Goal: Transaction & Acquisition: Subscribe to service/newsletter

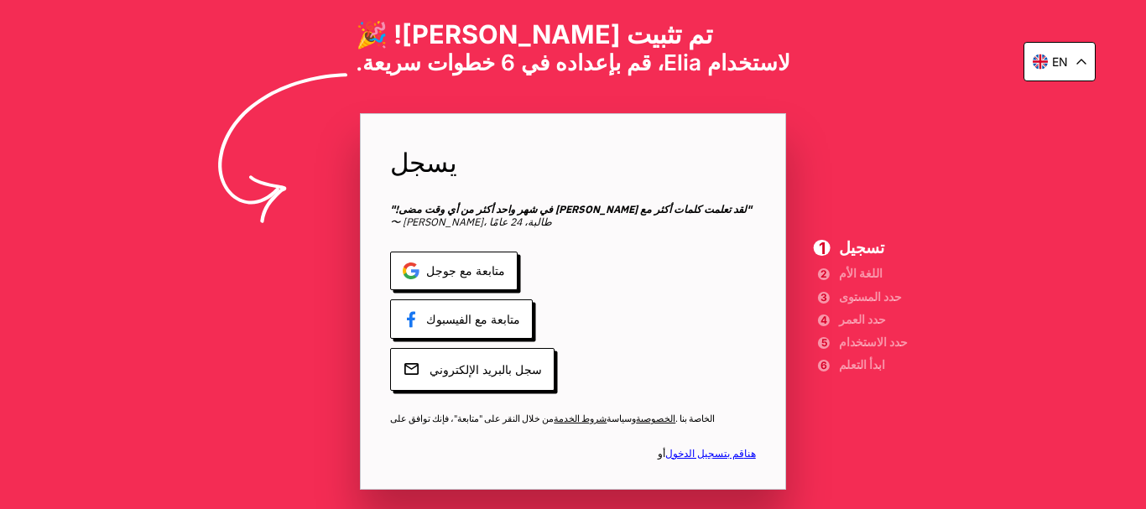
click at [1085, 60] on icon at bounding box center [1082, 62] width 10 height 6
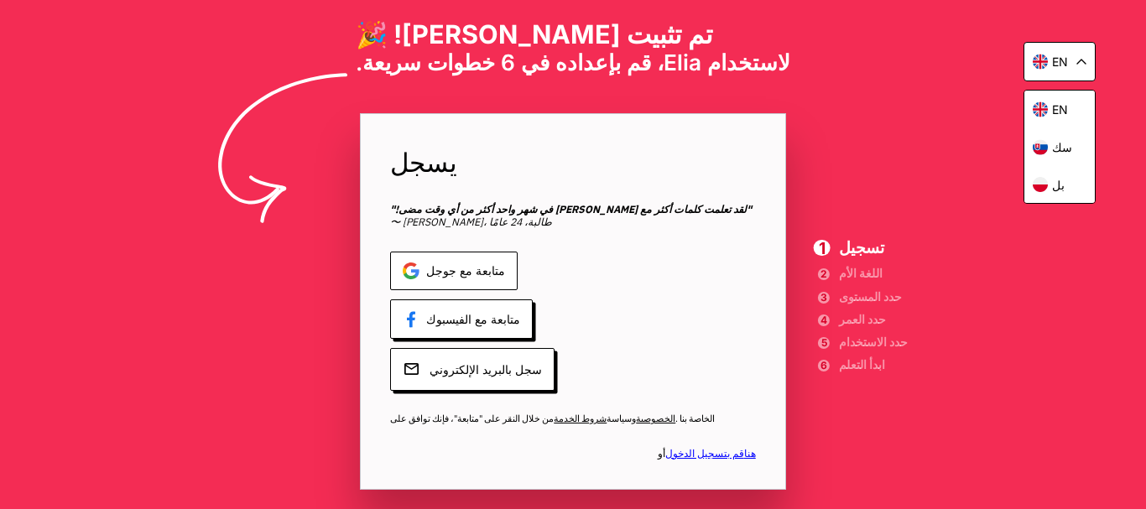
click at [459, 269] on font "متابعة مع جوجل" at bounding box center [465, 271] width 79 height 14
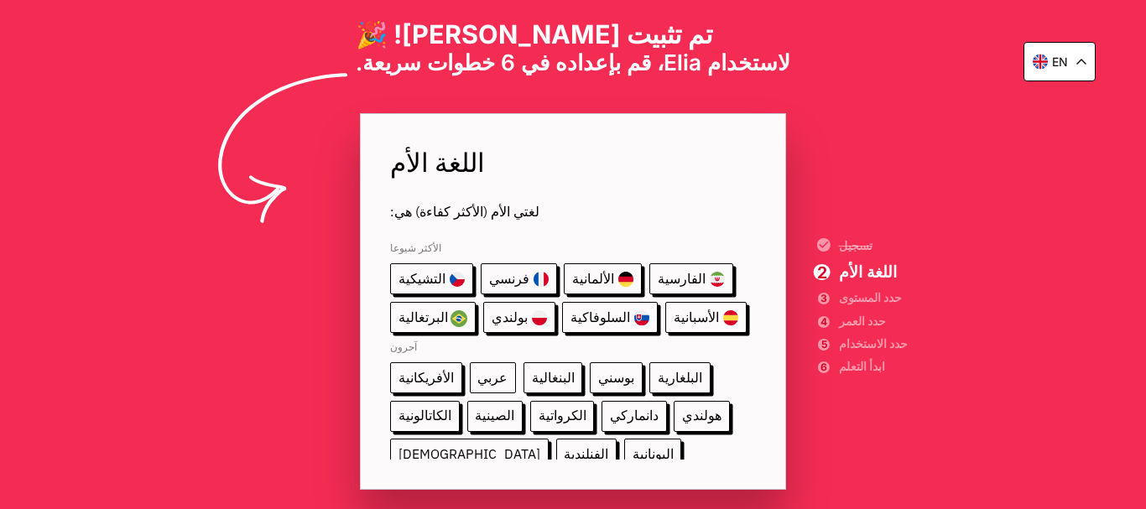
click at [478, 369] on font "عربي" at bounding box center [493, 377] width 30 height 17
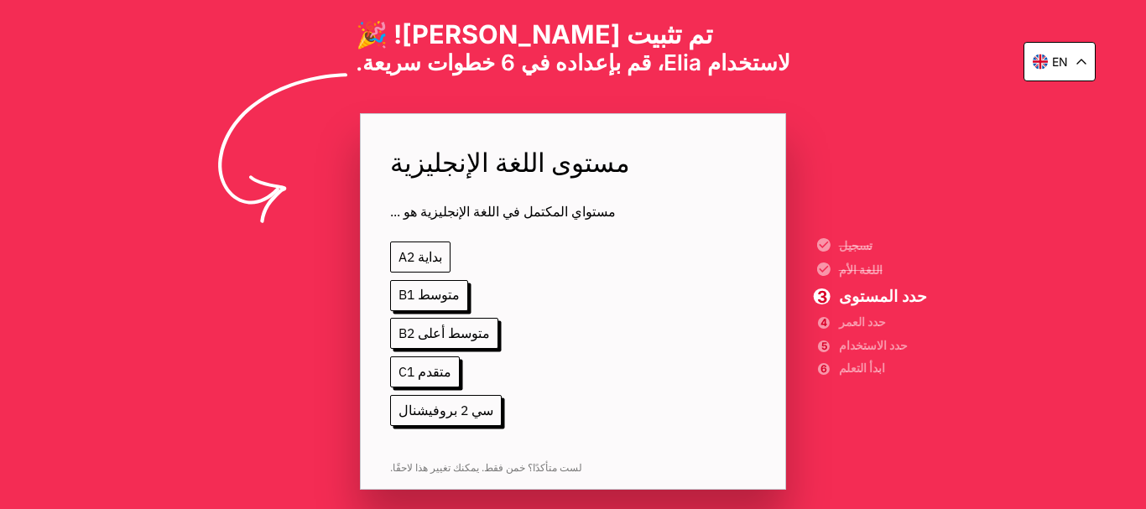
click at [420, 257] on font "بداية A2" at bounding box center [421, 256] width 44 height 17
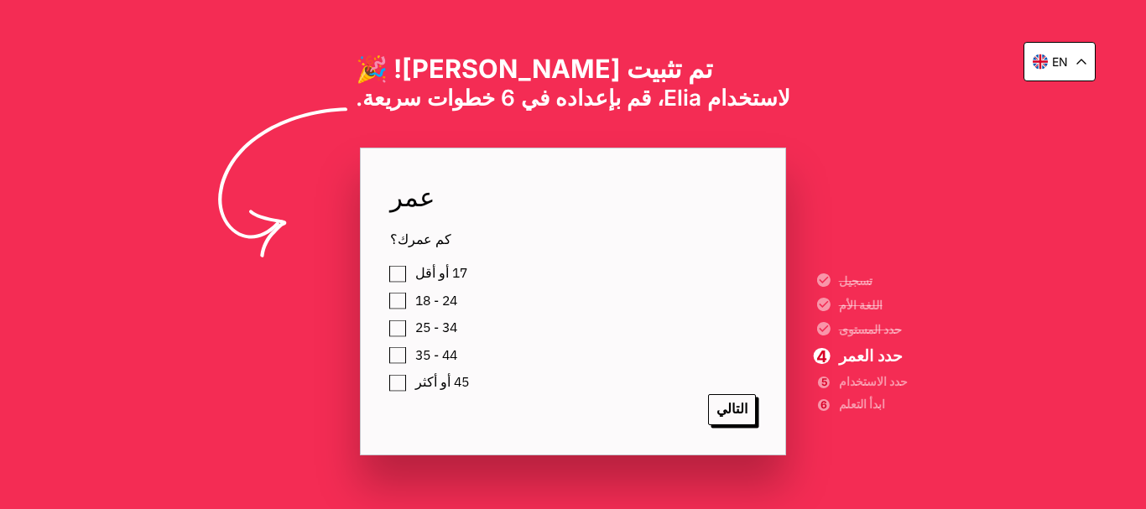
click at [410, 380] on label "45 أو أكثر" at bounding box center [440, 382] width 60 height 23
click at [742, 413] on font "التالي" at bounding box center [732, 408] width 31 height 17
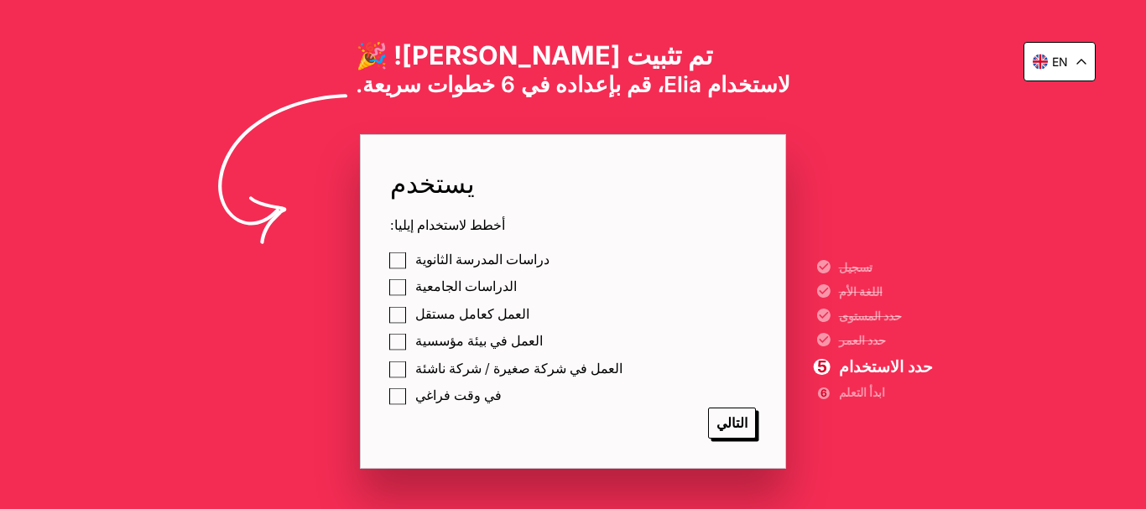
click at [410, 390] on label "في وقت فراغي" at bounding box center [456, 395] width 92 height 23
click at [740, 424] on font "التالي" at bounding box center [732, 423] width 31 height 17
